Goal: Task Accomplishment & Management: Manage account settings

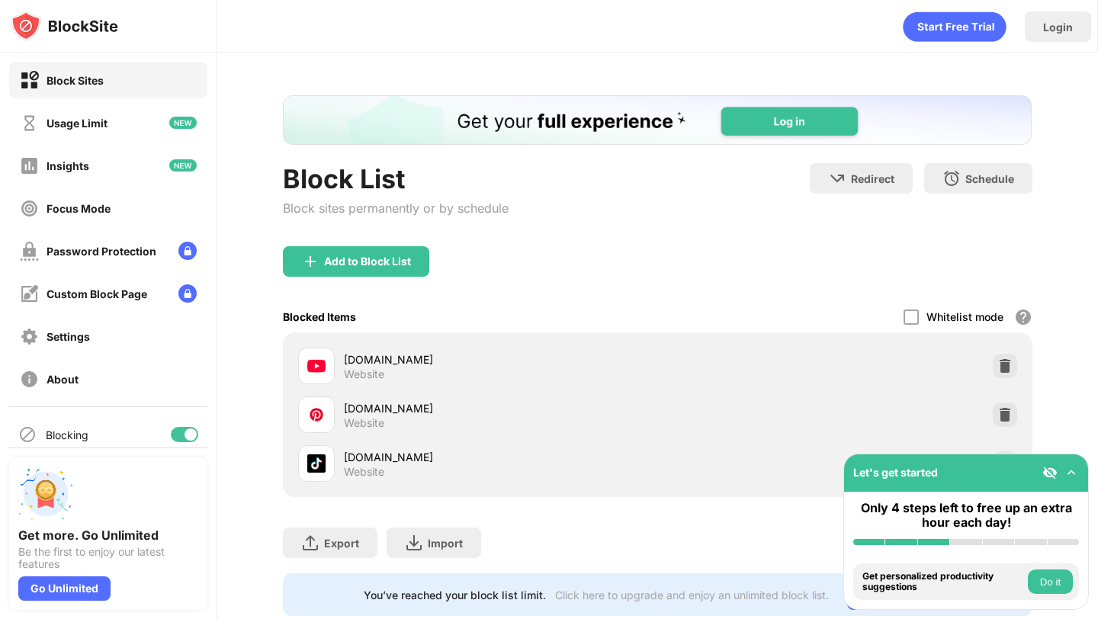
scroll to position [39, 0]
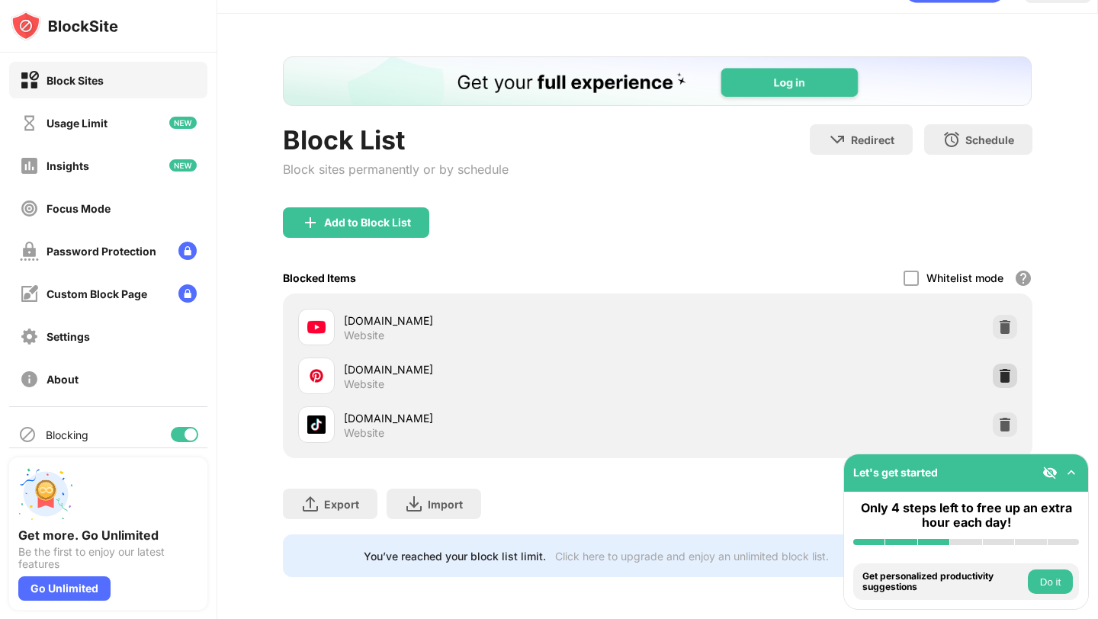
click at [1007, 374] on img at bounding box center [1004, 375] width 15 height 15
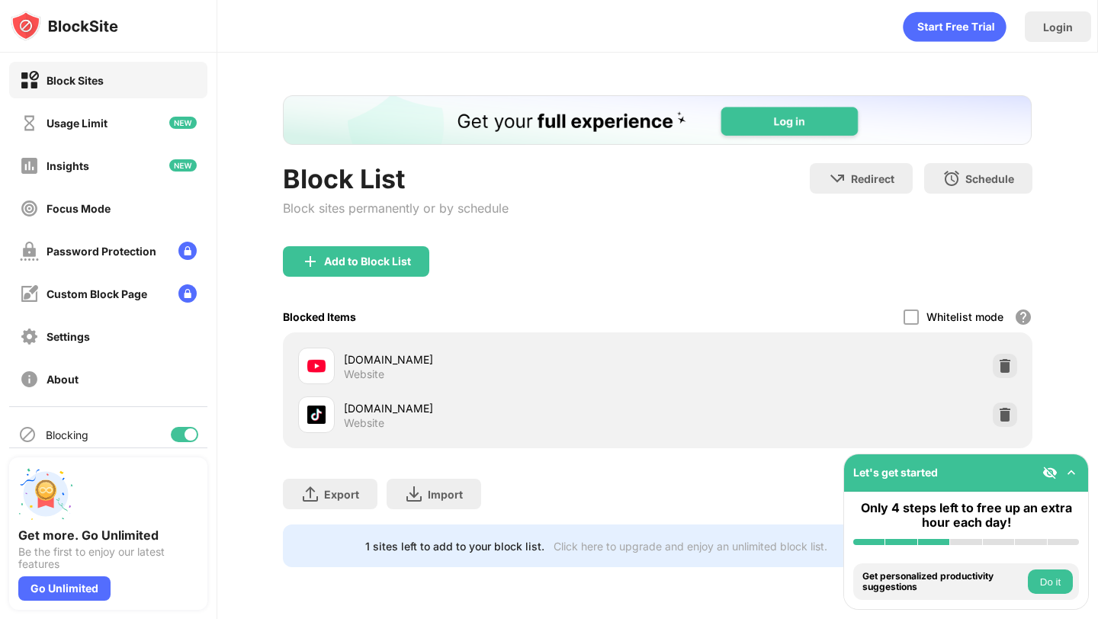
scroll to position [0, 0]
click at [407, 262] on div "Add to Block List" at bounding box center [367, 261] width 87 height 12
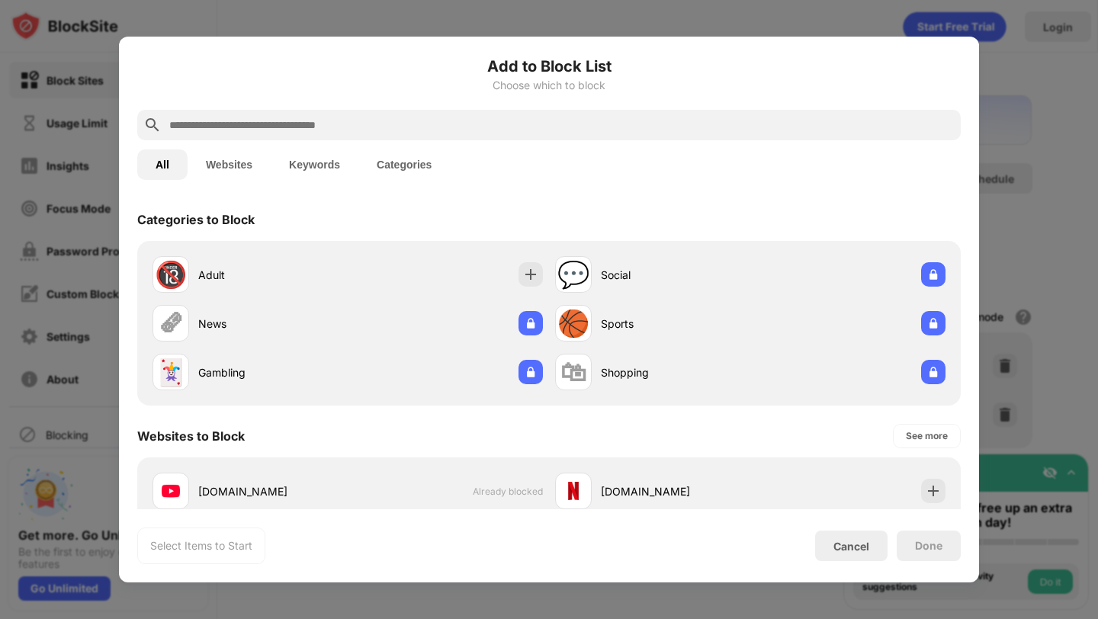
click at [340, 126] on input "text" at bounding box center [561, 125] width 787 height 18
click at [320, 130] on input "text" at bounding box center [561, 125] width 787 height 18
paste input "**********"
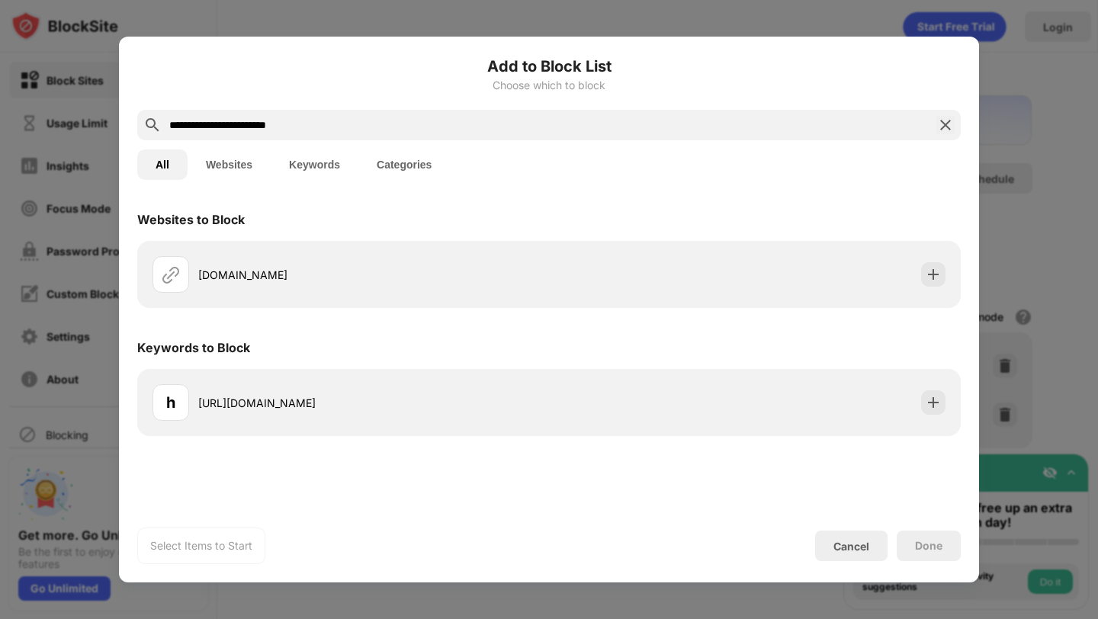
type input "**********"
click at [773, 300] on div "[DOMAIN_NAME]" at bounding box center [548, 274] width 823 height 67
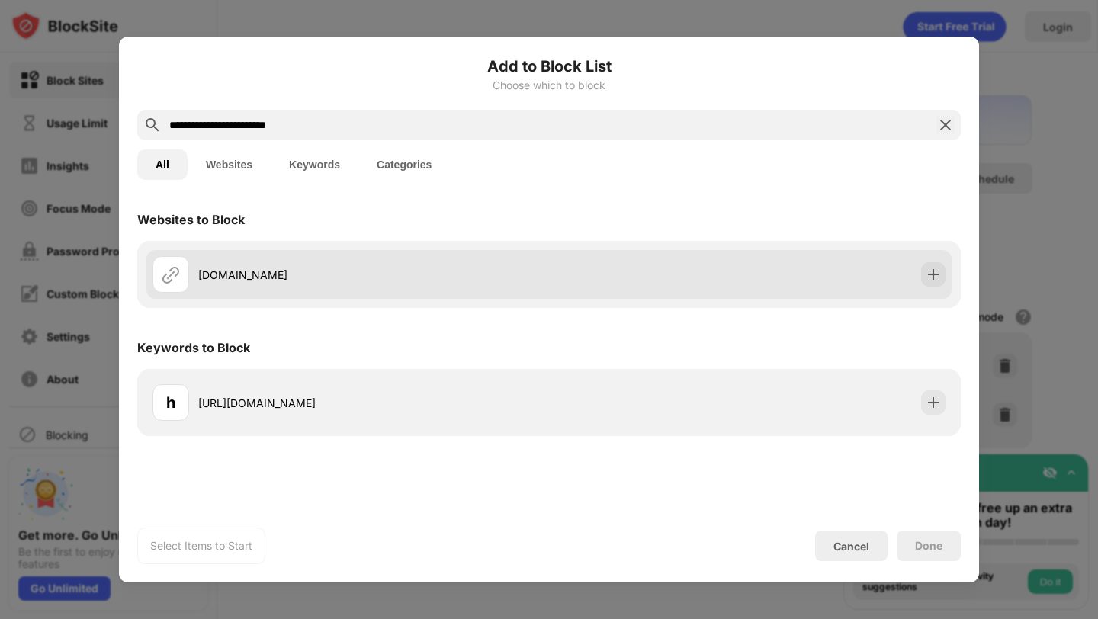
click at [770, 270] on div "[DOMAIN_NAME]" at bounding box center [548, 274] width 805 height 49
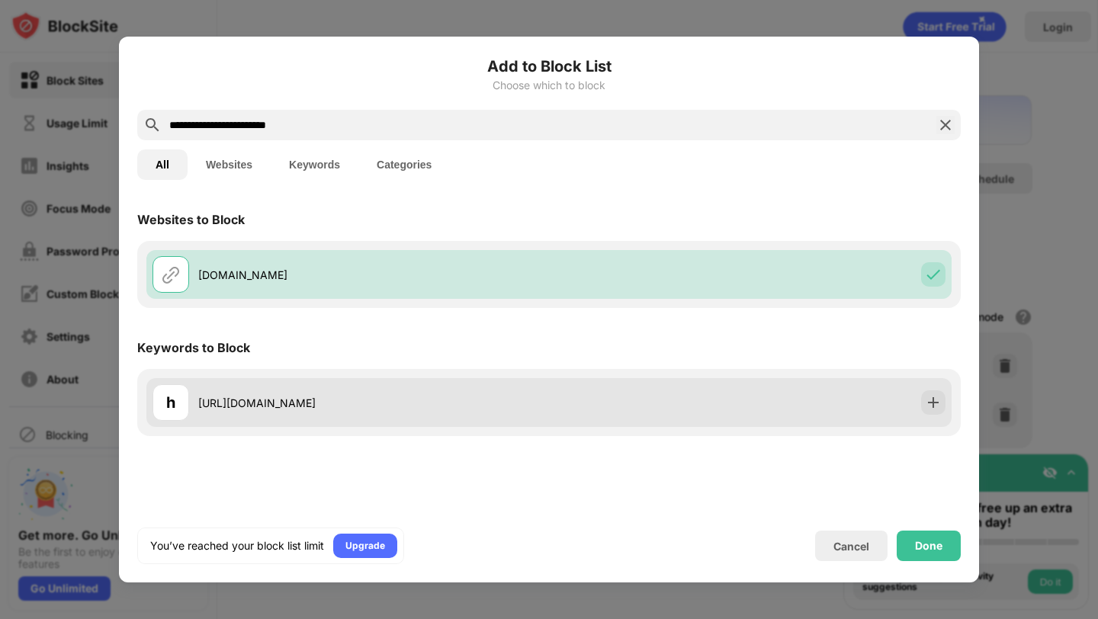
click at [683, 386] on div "h [URL][DOMAIN_NAME]" at bounding box center [548, 402] width 805 height 49
click at [933, 404] on img at bounding box center [933, 402] width 15 height 15
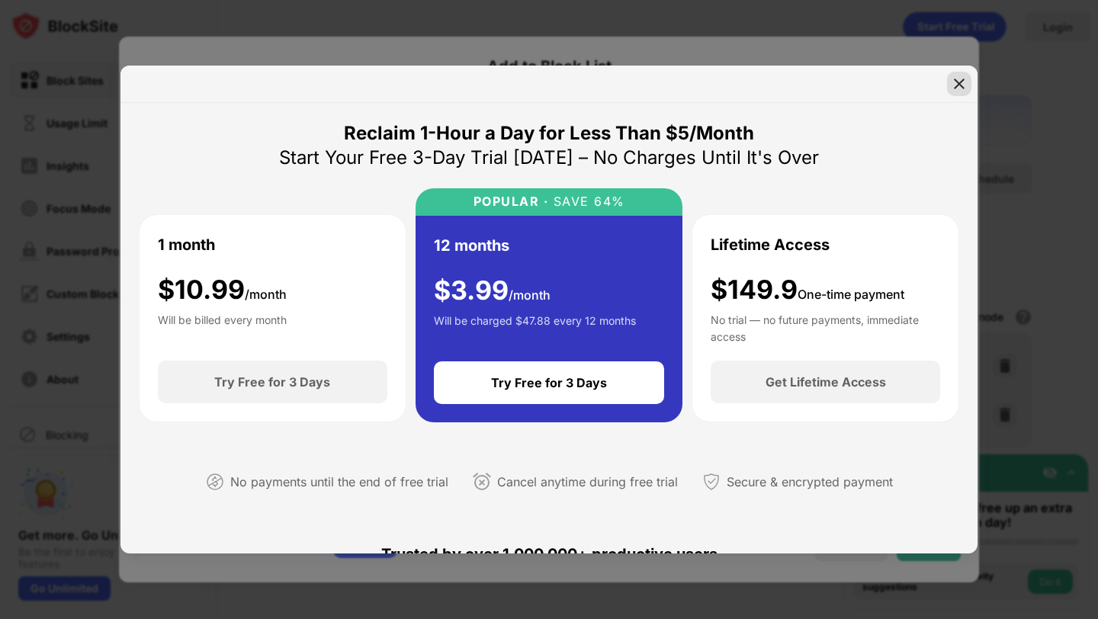
click at [964, 77] on img at bounding box center [958, 83] width 15 height 15
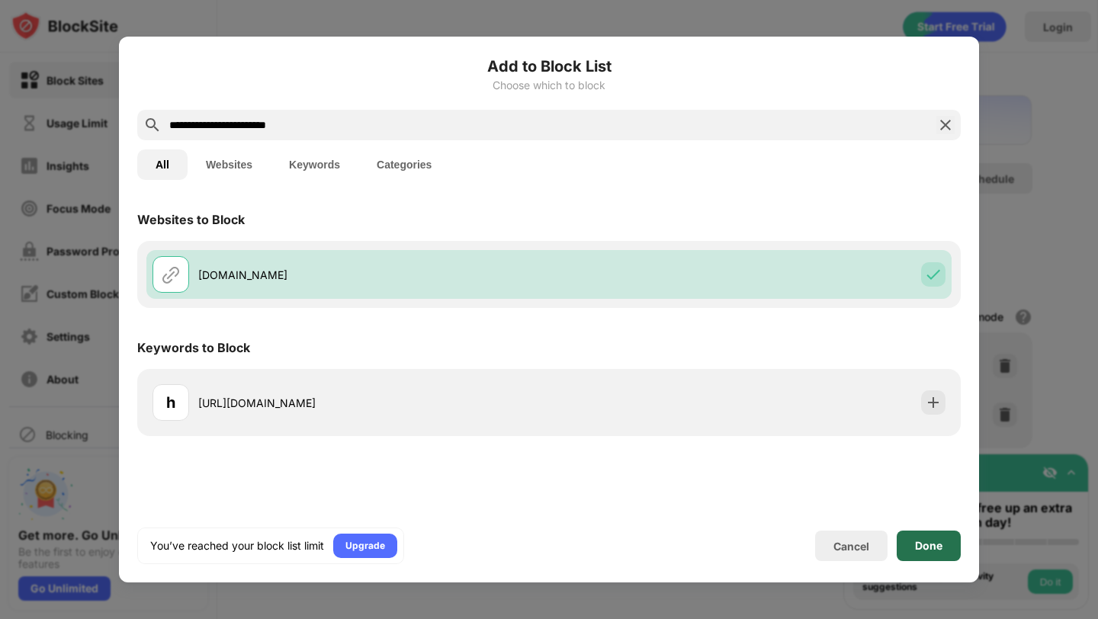
click at [930, 543] on div "Done" at bounding box center [928, 546] width 27 height 12
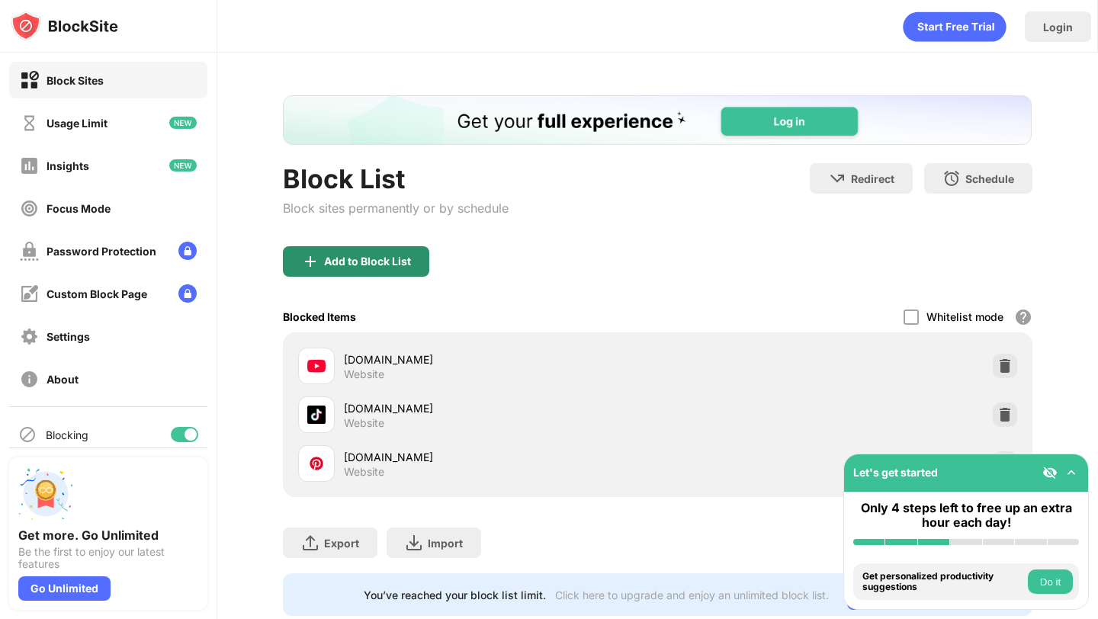
click at [326, 259] on div "Add to Block List" at bounding box center [367, 261] width 87 height 12
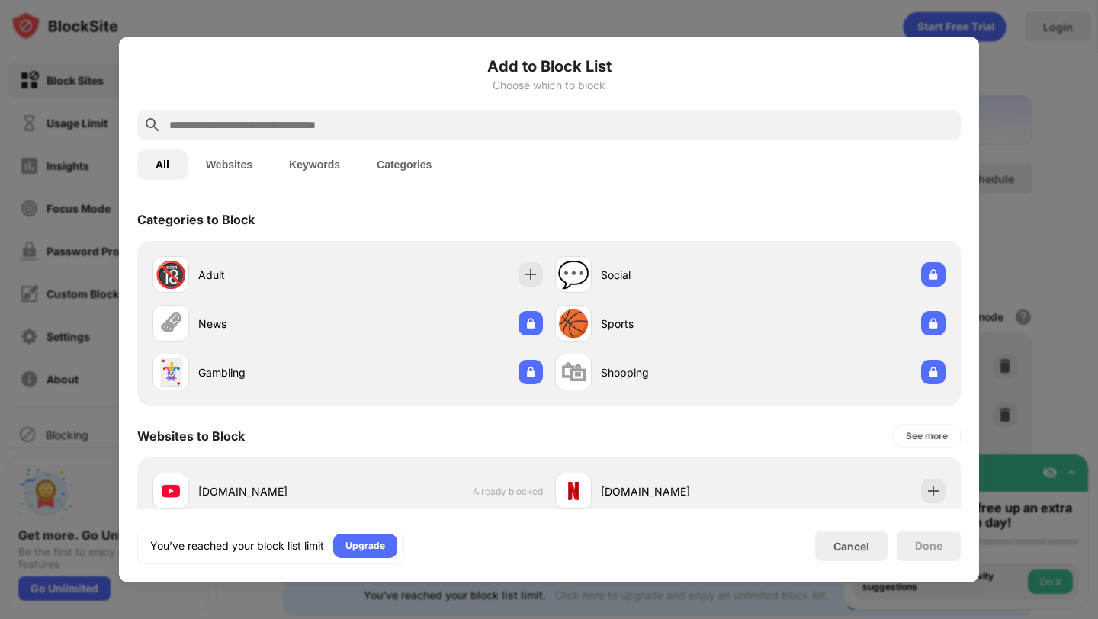
click at [1009, 59] on div at bounding box center [549, 309] width 1098 height 619
